Goal: Find specific page/section: Find specific page/section

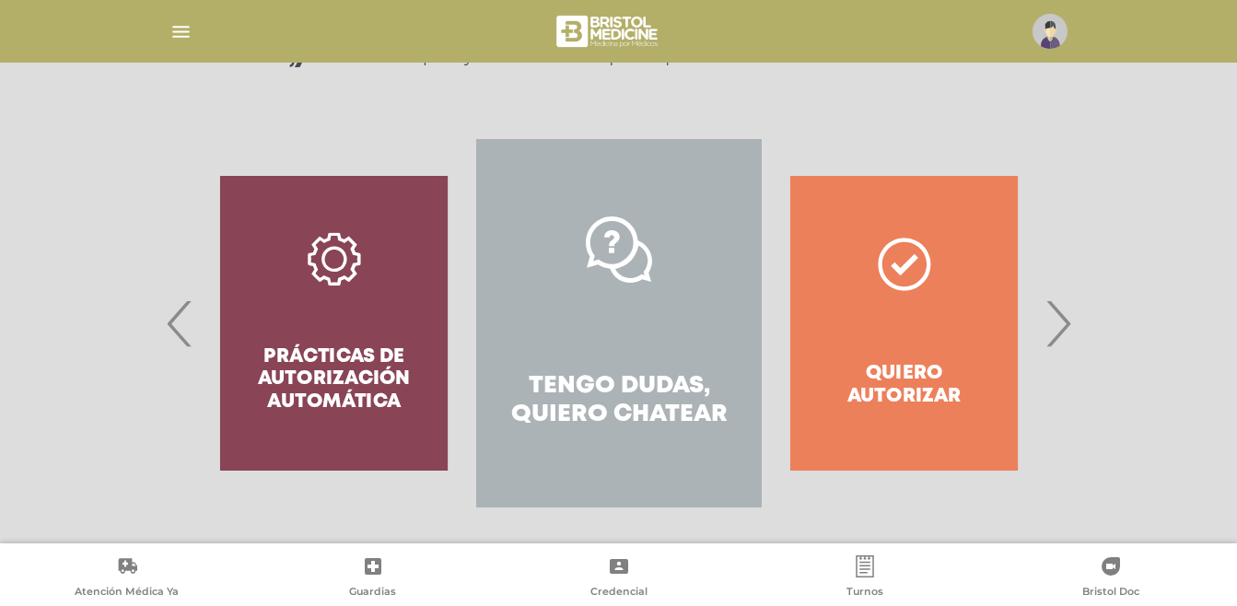
scroll to position [319, 0]
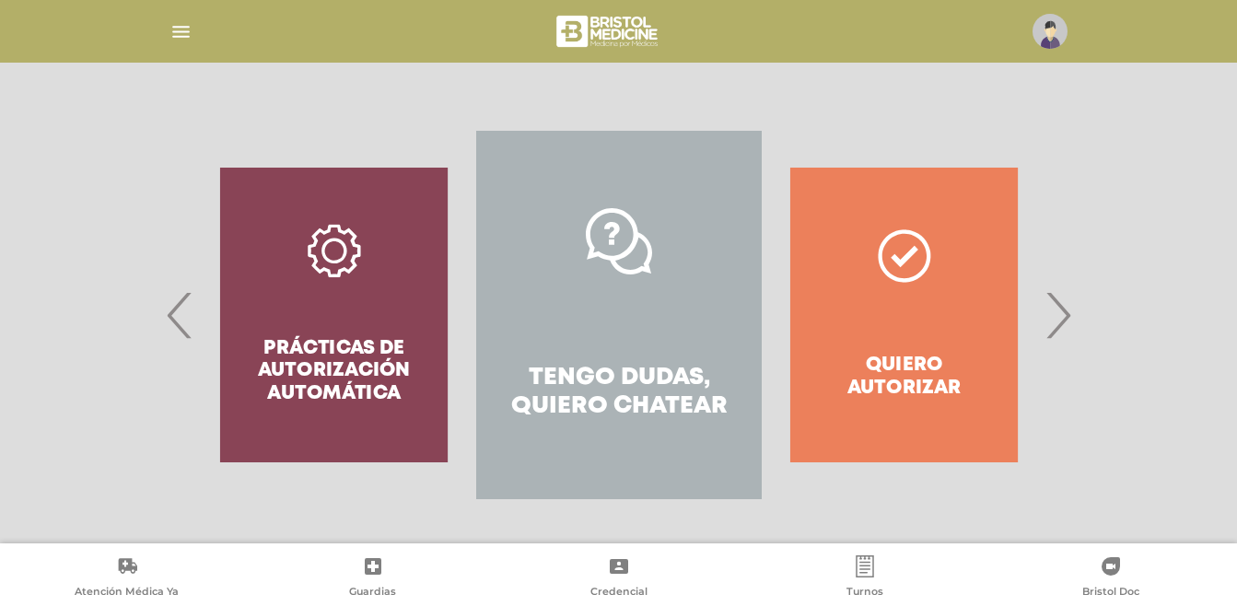
click at [1056, 330] on span "›" at bounding box center [1058, 314] width 36 height 99
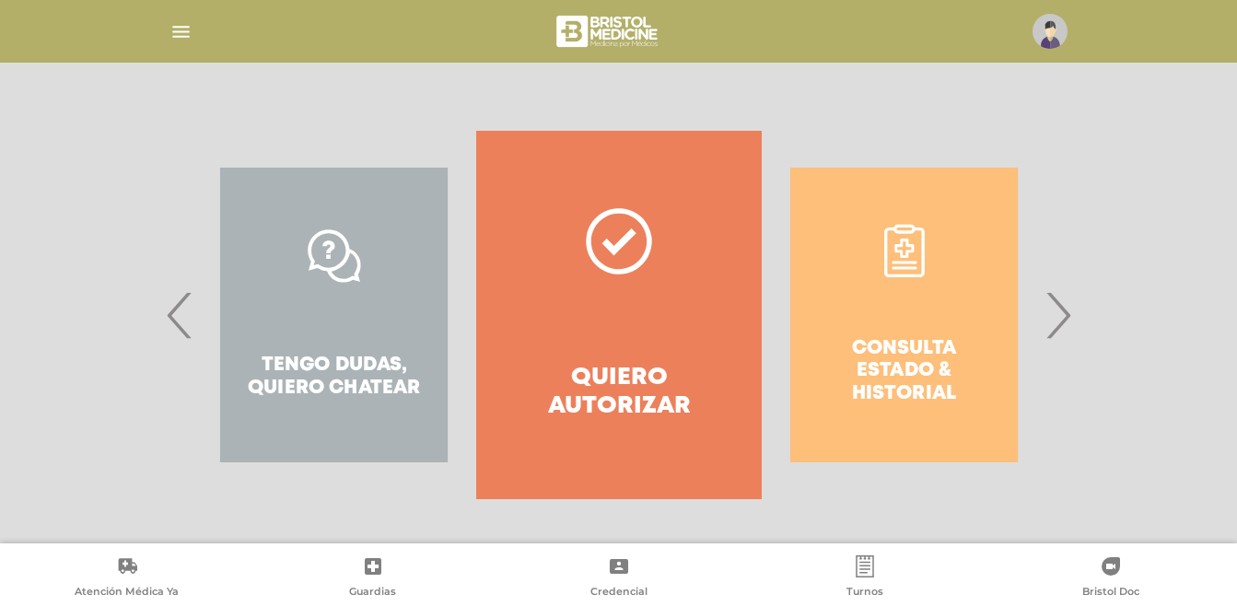
click at [1072, 317] on span "›" at bounding box center [1058, 314] width 36 height 99
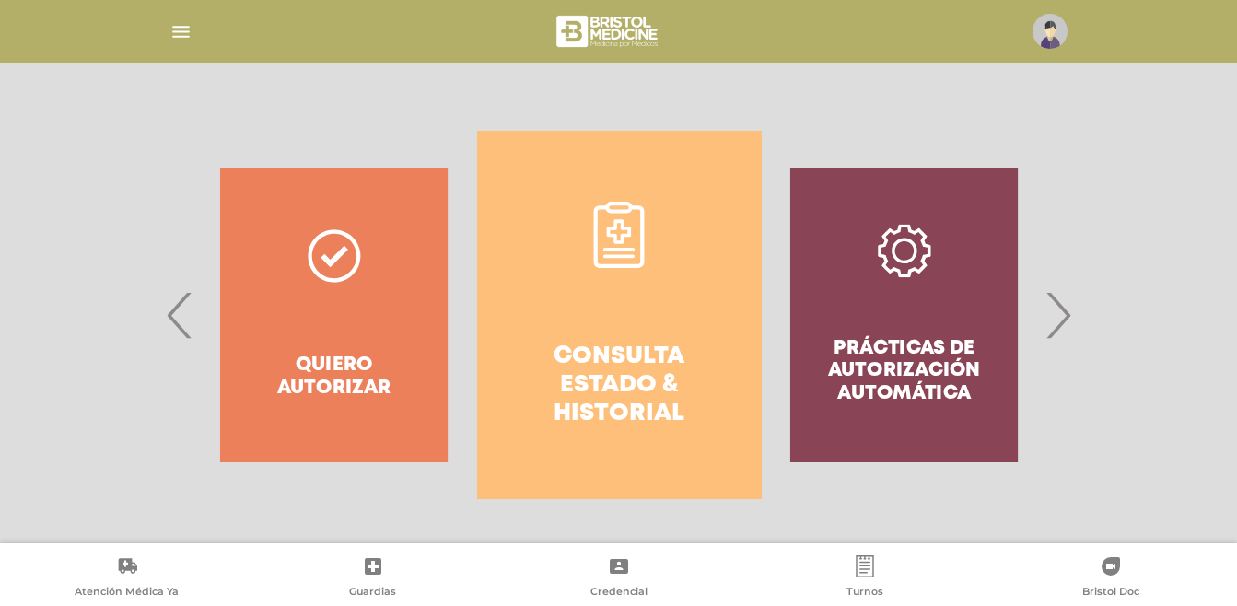
click at [1063, 326] on span "›" at bounding box center [1058, 314] width 36 height 99
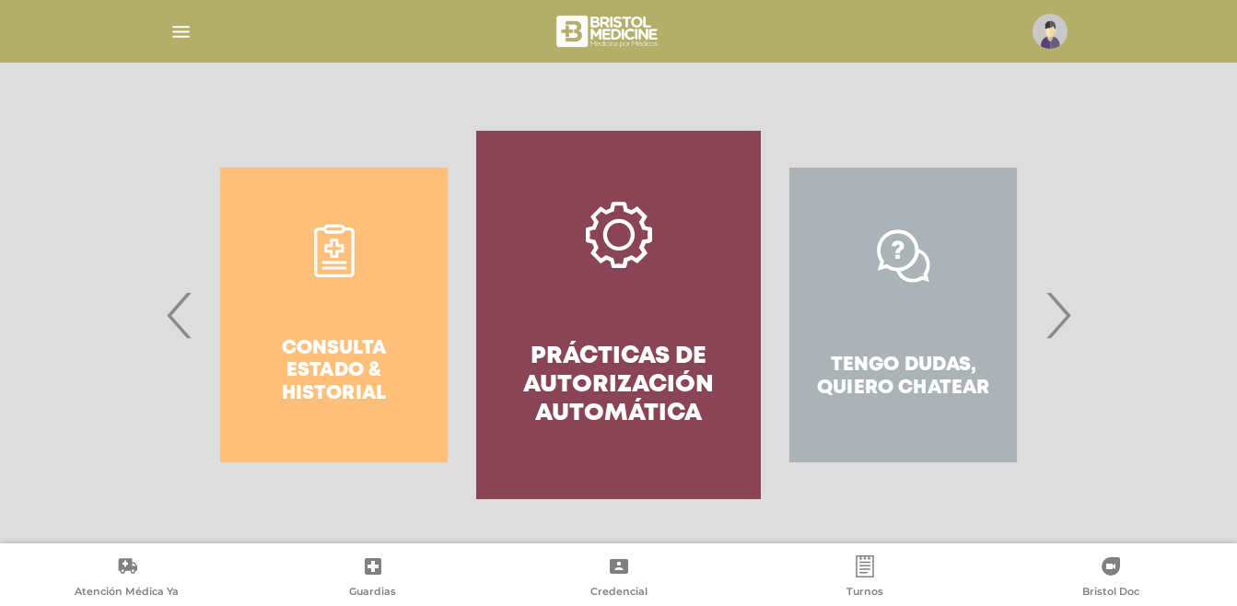
scroll to position [318, 0]
click at [378, 387] on div "Consulta estado & historial" at bounding box center [334, 316] width 285 height 368
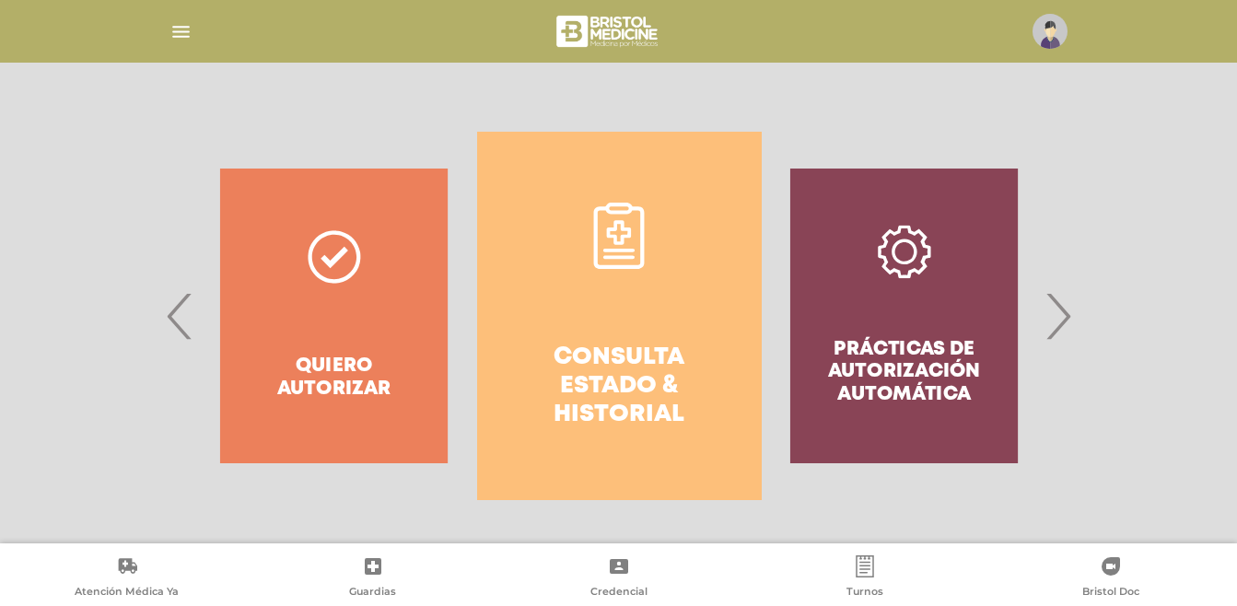
click at [651, 399] on h4 "Consulta estado & historial" at bounding box center [619, 386] width 218 height 87
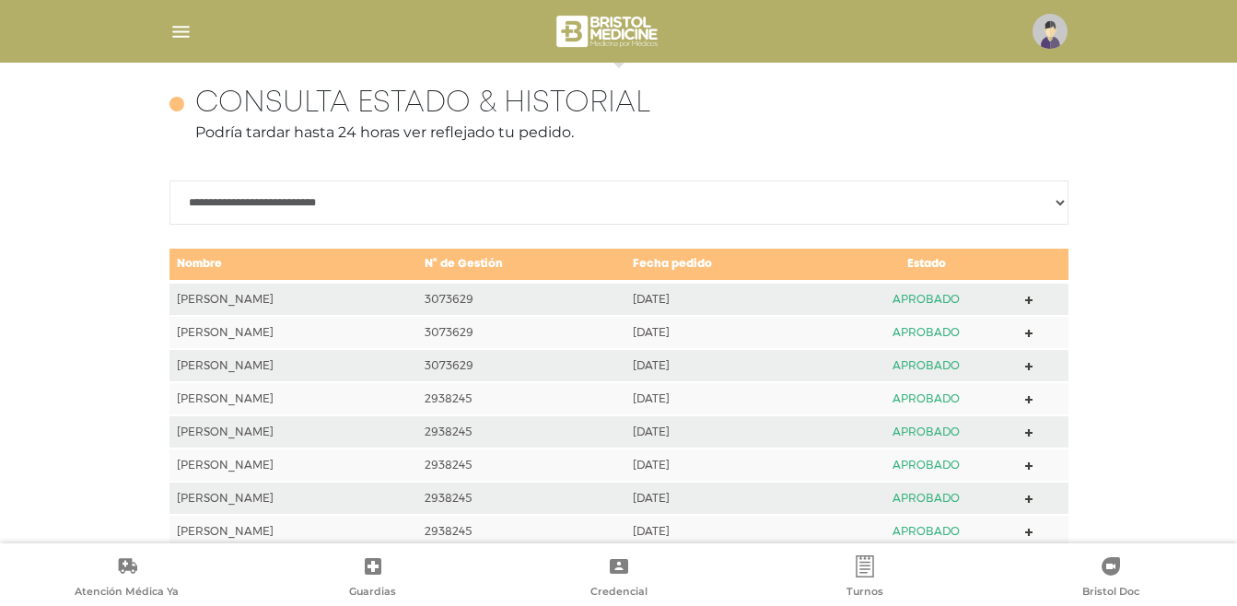
scroll to position [818, 0]
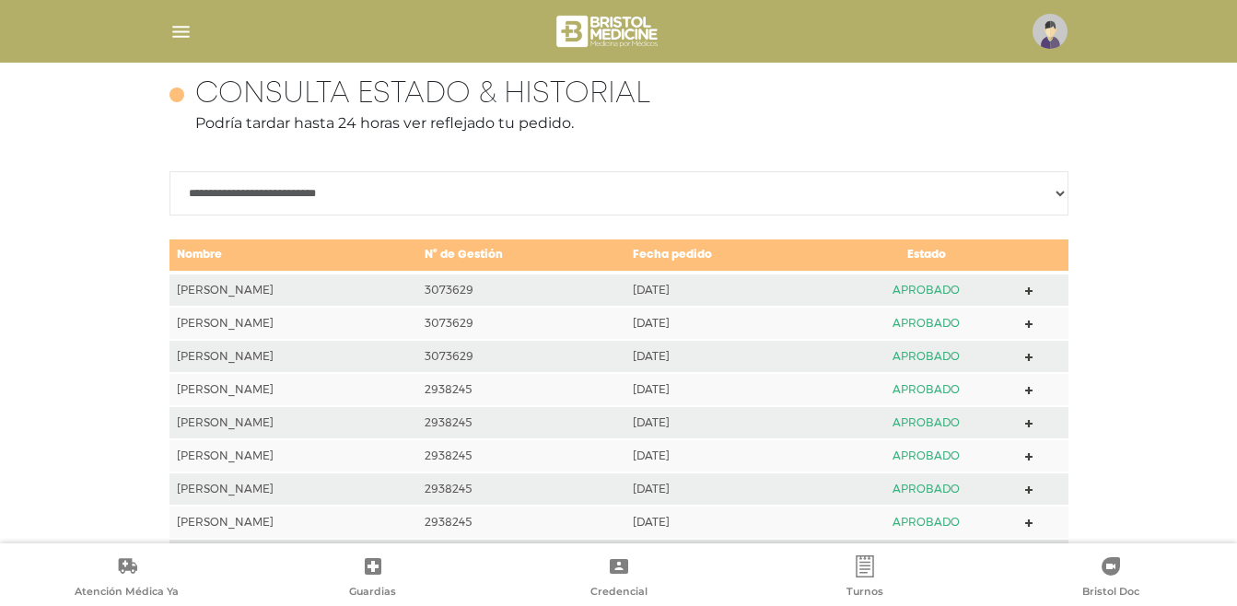
click at [179, 33] on img "button" at bounding box center [180, 31] width 23 height 23
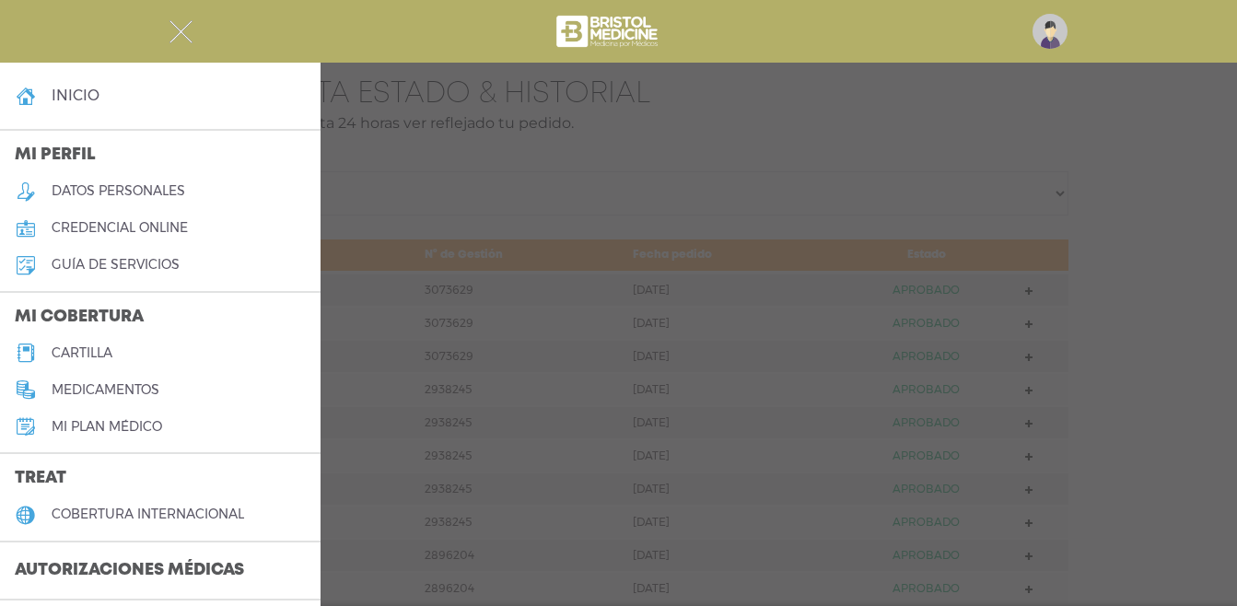
click at [506, 290] on div at bounding box center [618, 303] width 1237 height 606
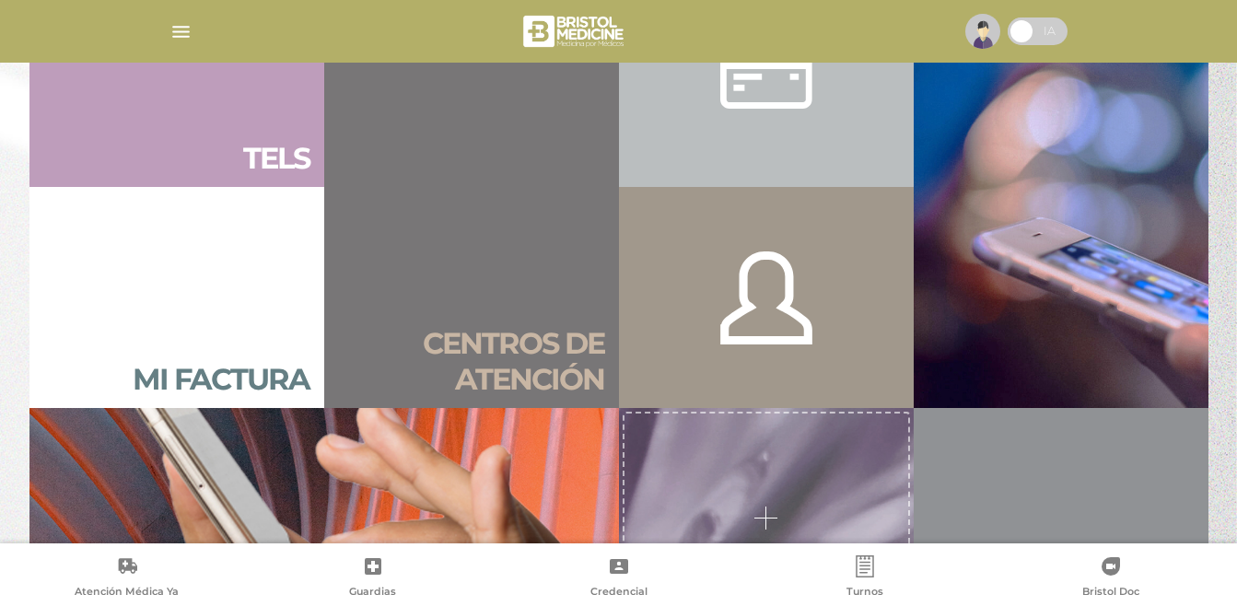
scroll to position [1238, 0]
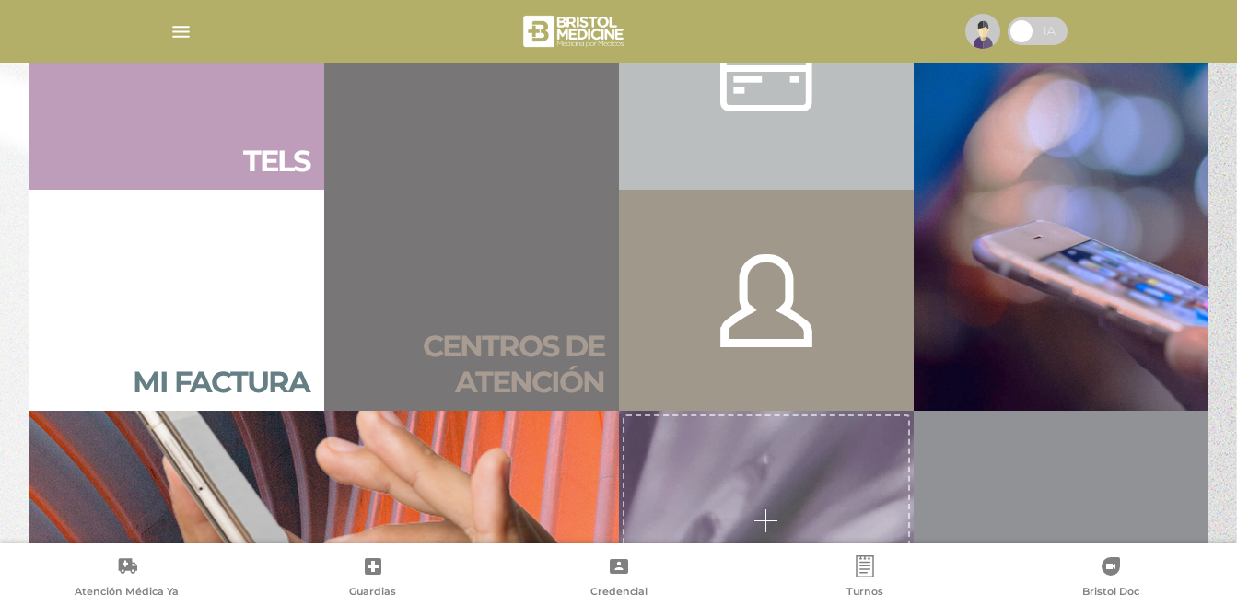
click at [545, 322] on link "Centros de atención" at bounding box center [471, 190] width 295 height 442
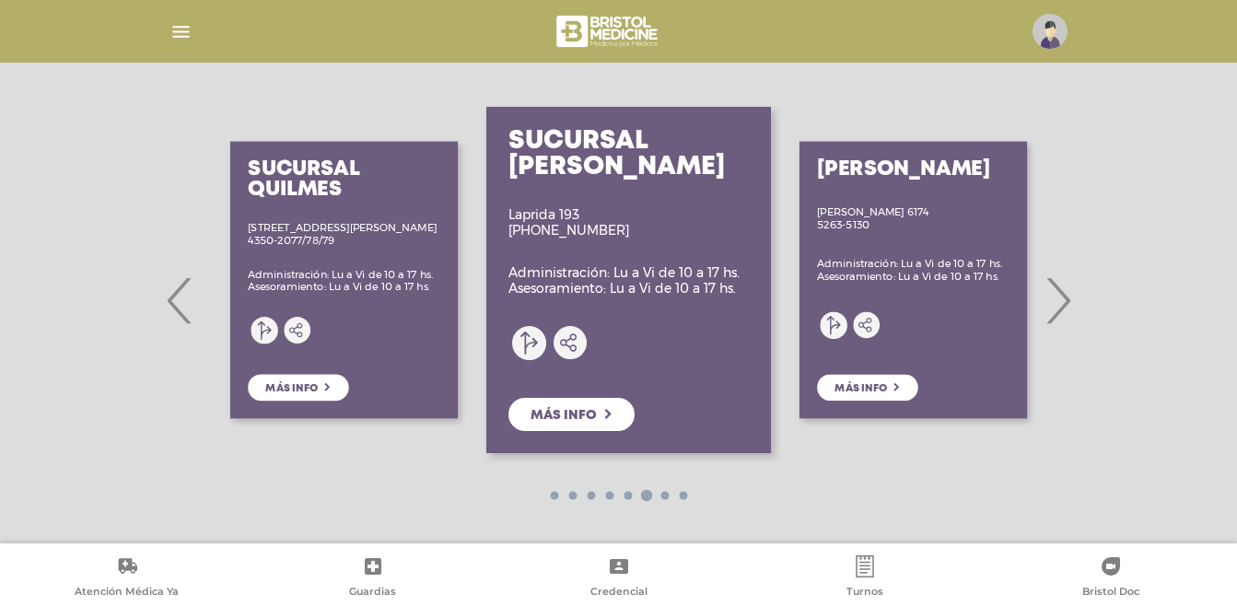
scroll to position [281, 0]
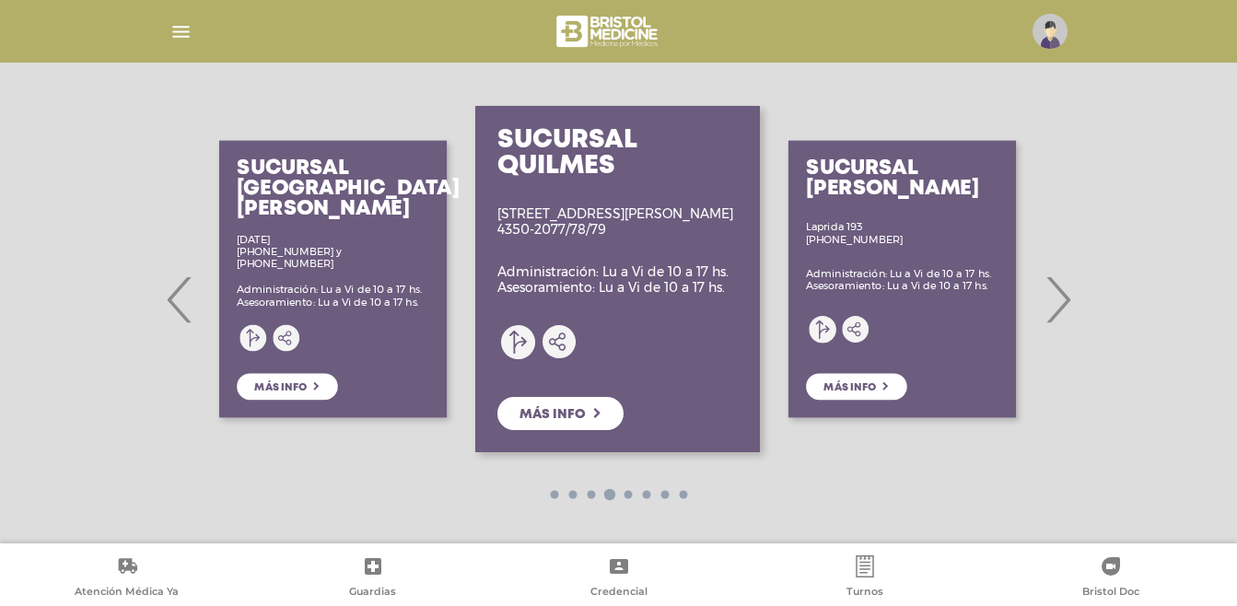
click at [883, 387] on div "Sucursal Avellaneda Laprida 193 0800-222-3363 Administración: Lu a Vi de 10 a 1…" at bounding box center [902, 279] width 285 height 368
click at [874, 389] on div "Sucursal Avellaneda Laprida 193 0800-222-3363 Administración: Lu a Vi de 10 a 1…" at bounding box center [902, 279] width 285 height 368
click at [883, 392] on div "Sucursal Avellaneda Laprida 193 0800-222-3363 Administración: Lu a Vi de 10 a 1…" at bounding box center [902, 279] width 285 height 368
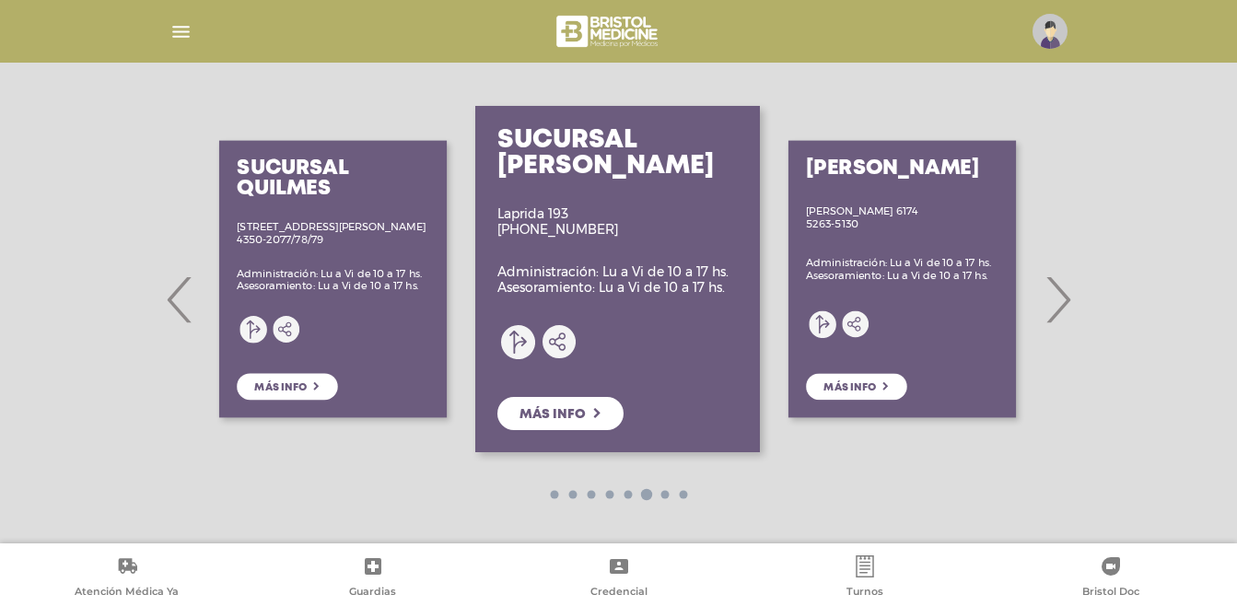
click at [587, 424] on link "Más info" at bounding box center [560, 413] width 126 height 33
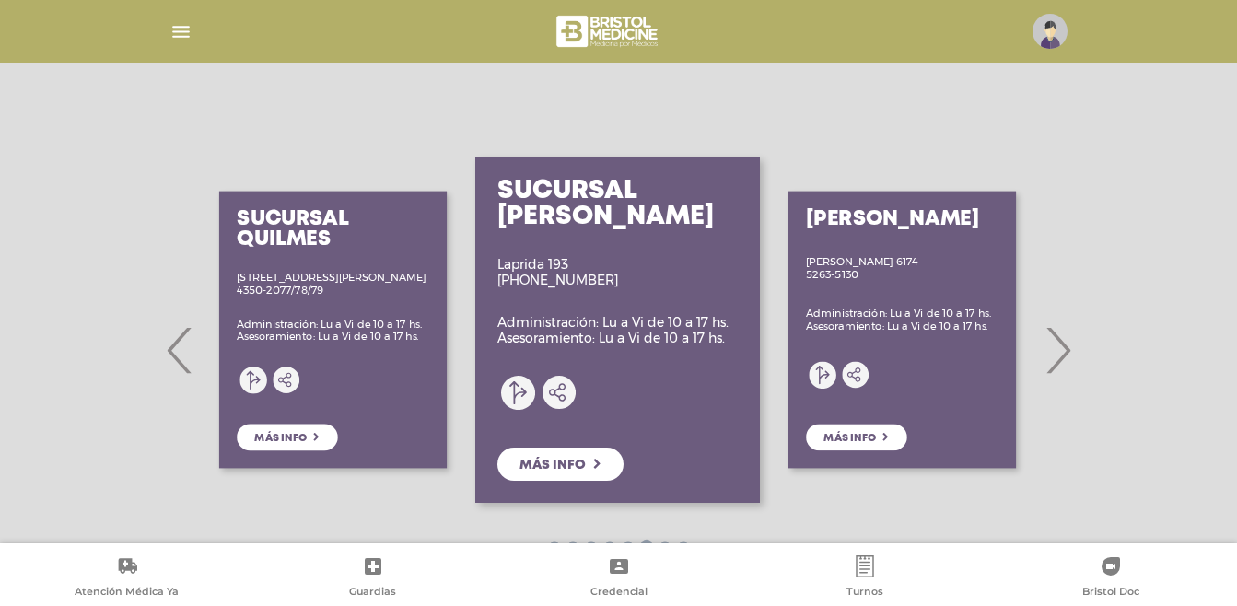
scroll to position [237, 0]
